Goal: Information Seeking & Learning: Learn about a topic

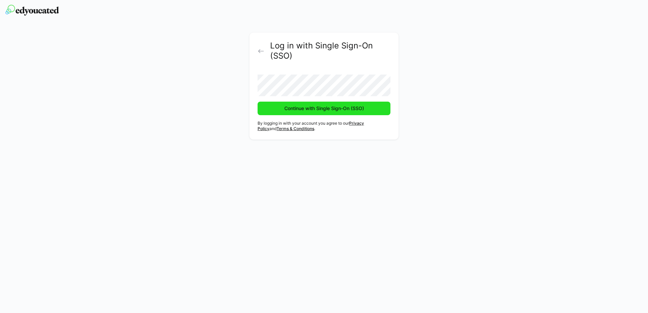
click at [331, 108] on span "Continue with Single Sign-On (SSO)" at bounding box center [324, 108] width 82 height 7
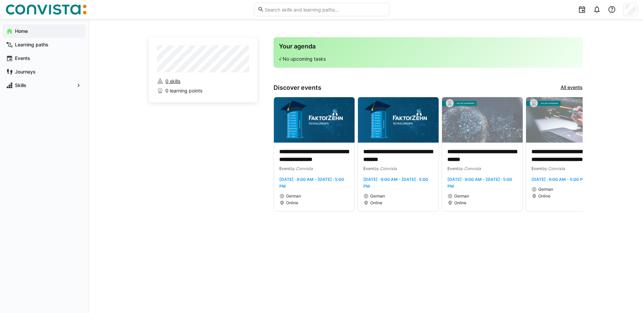
click at [170, 83] on span "0 skills" at bounding box center [172, 81] width 15 height 7
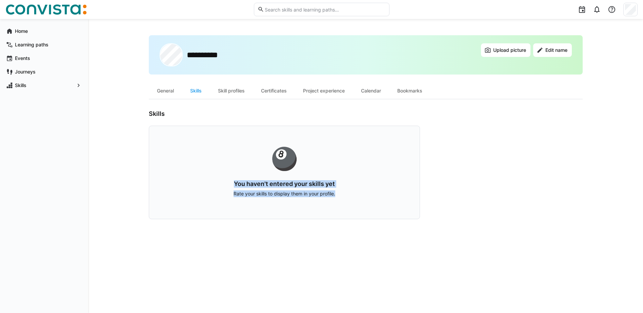
drag, startPoint x: 291, startPoint y: 163, endPoint x: 337, endPoint y: 195, distance: 56.0
click at [337, 195] on div "🎱 You haven't entered your skills yet Rate your skills to display them in your …" at bounding box center [284, 173] width 271 height 94
click at [336, 197] on p "Rate your skills to display them in your profile." at bounding box center [284, 193] width 227 height 7
click at [243, 90] on div "Skill profiles" at bounding box center [231, 91] width 43 height 16
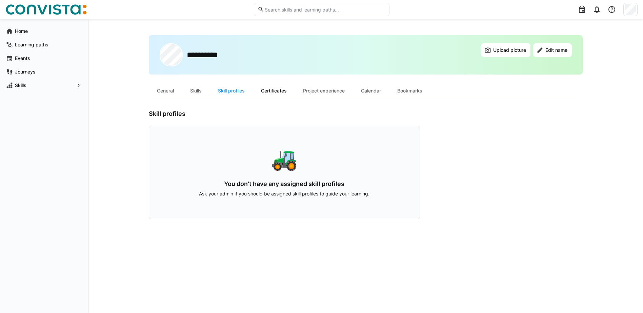
click at [281, 94] on div "Certificates" at bounding box center [274, 91] width 42 height 16
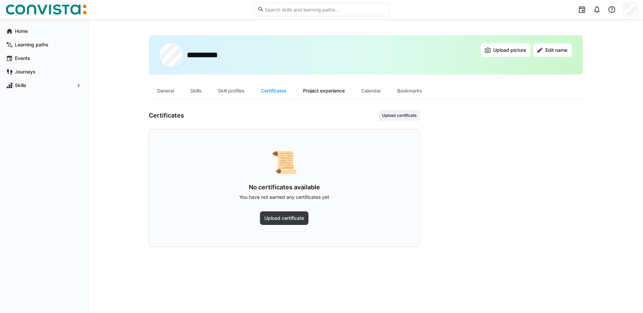
click at [312, 96] on div "Project experience" at bounding box center [324, 91] width 58 height 16
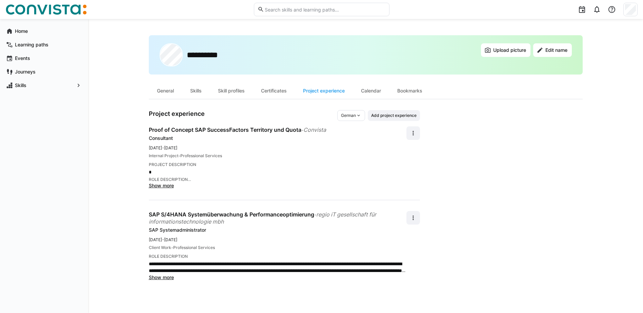
click at [166, 188] on span "Show more" at bounding box center [161, 186] width 25 height 6
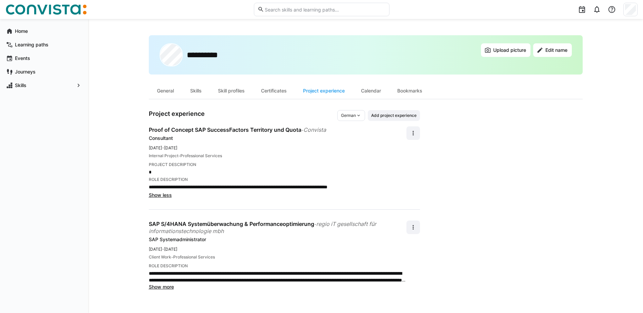
click at [173, 288] on span "Show more" at bounding box center [161, 287] width 25 height 6
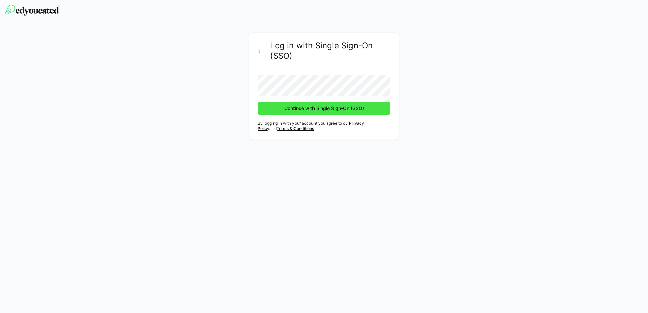
click at [310, 110] on span "Continue with Single Sign-On (SSO)" at bounding box center [324, 108] width 82 height 7
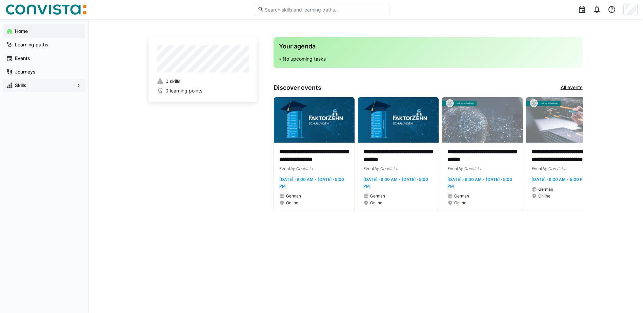
click at [63, 88] on span "Skills" at bounding box center [44, 85] width 60 height 7
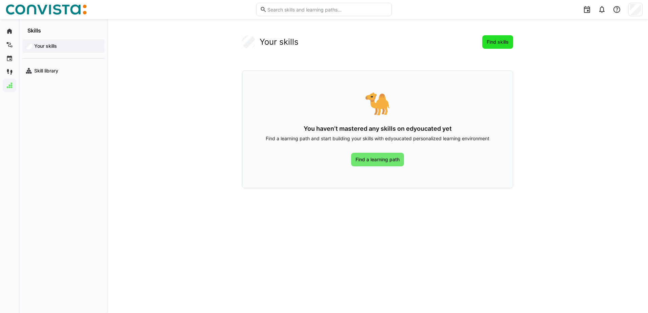
click at [493, 43] on span "Find skills" at bounding box center [498, 42] width 24 height 7
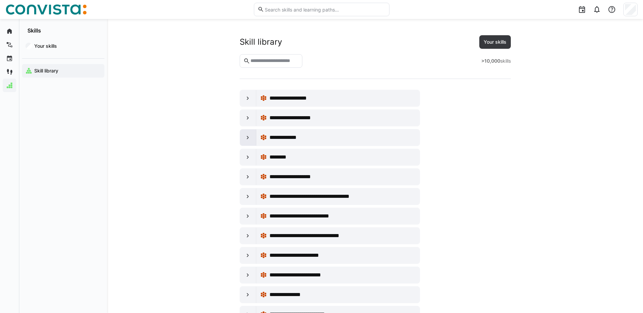
click at [246, 141] on div at bounding box center [248, 137] width 16 height 16
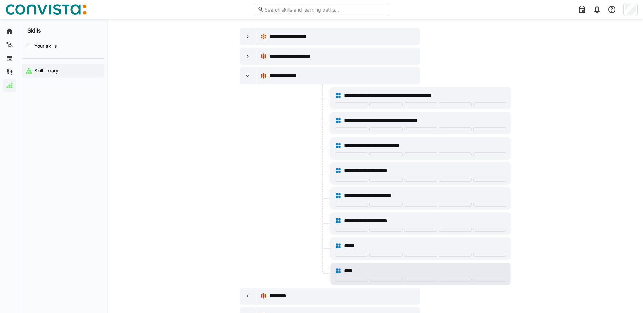
scroll to position [203, 0]
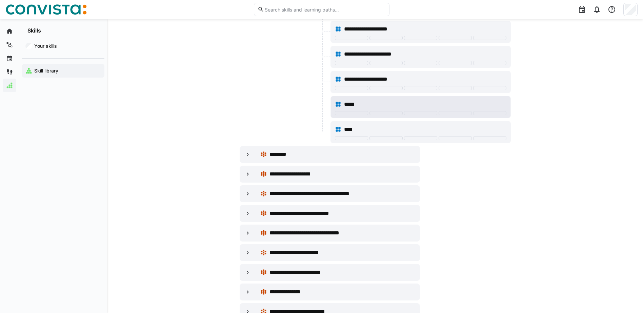
click at [370, 103] on div "*****" at bounding box center [425, 104] width 162 height 8
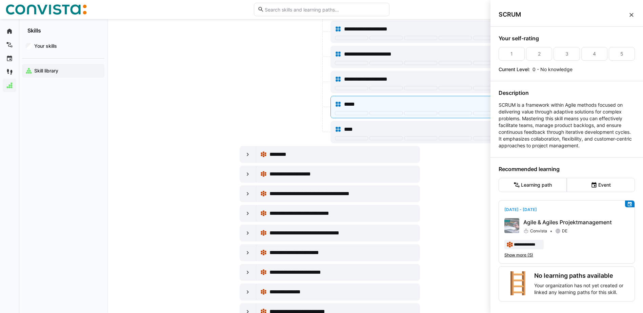
scroll to position [6, 0]
click at [574, 218] on p "Agile & Agiles Projektmanagement" at bounding box center [576, 222] width 106 height 8
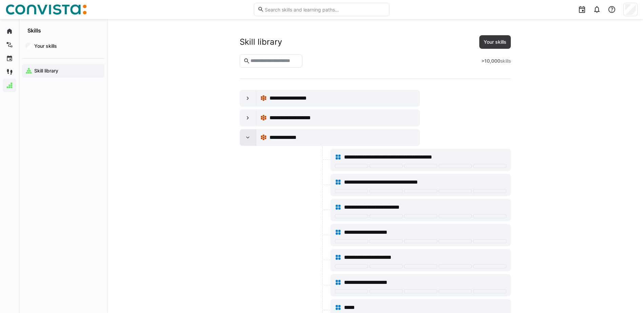
click at [251, 135] on div at bounding box center [248, 137] width 16 height 16
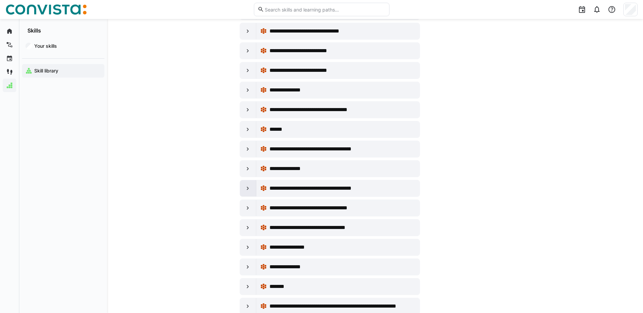
scroll to position [2372, 0]
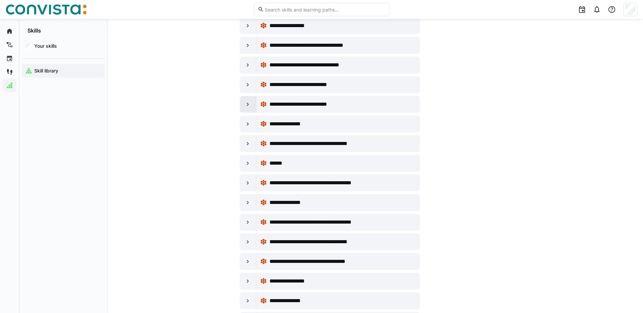
click at [245, 104] on eds-icon at bounding box center [247, 104] width 7 height 7
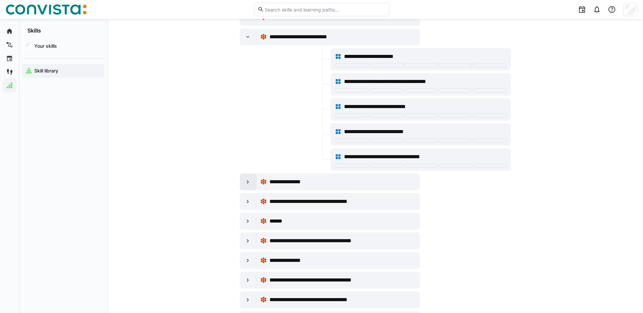
scroll to position [2440, 0]
click at [245, 182] on eds-icon at bounding box center [247, 181] width 7 height 7
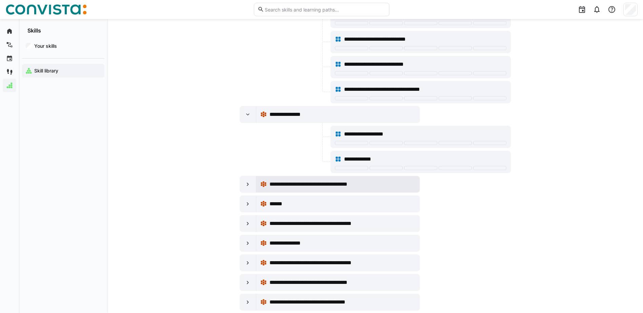
scroll to position [2508, 0]
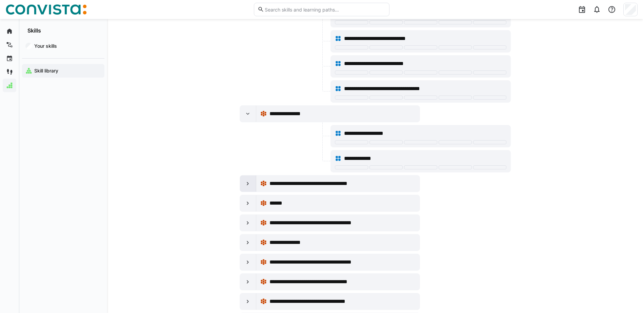
click at [252, 183] on div at bounding box center [248, 184] width 16 height 16
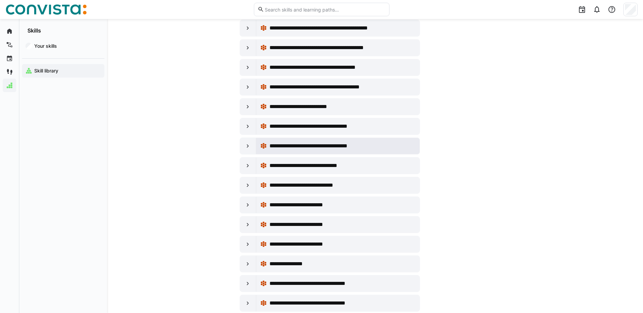
scroll to position [3422, 0]
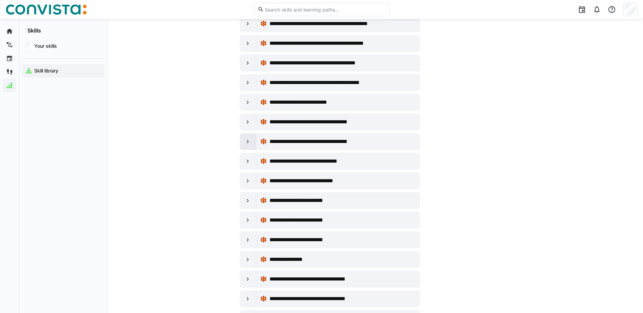
click at [248, 141] on eds-icon at bounding box center [247, 141] width 7 height 7
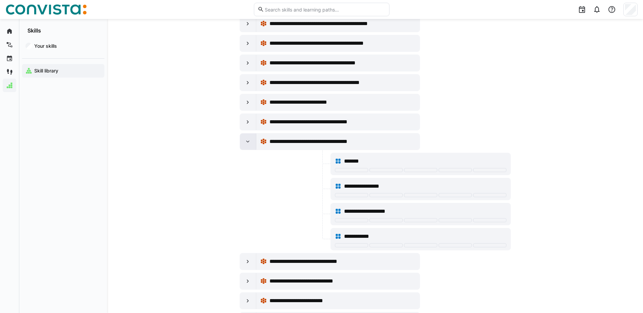
click at [248, 141] on eds-icon at bounding box center [247, 141] width 7 height 7
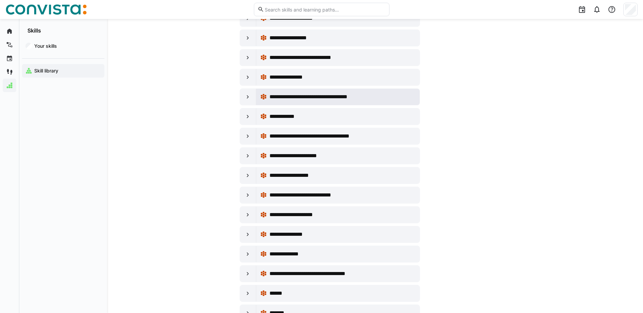
scroll to position [3931, 0]
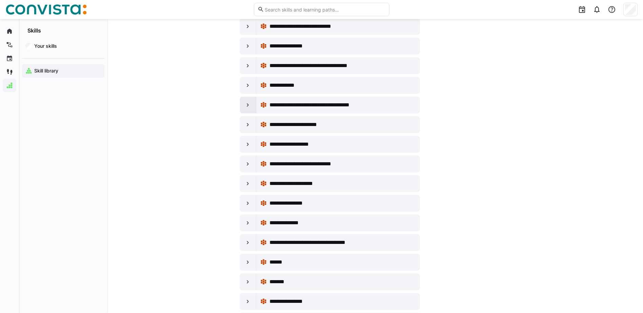
click at [252, 107] on div at bounding box center [248, 105] width 16 height 16
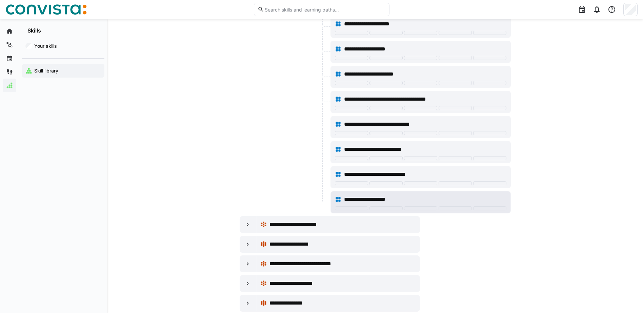
scroll to position [4337, 0]
